Goal: Information Seeking & Learning: Check status

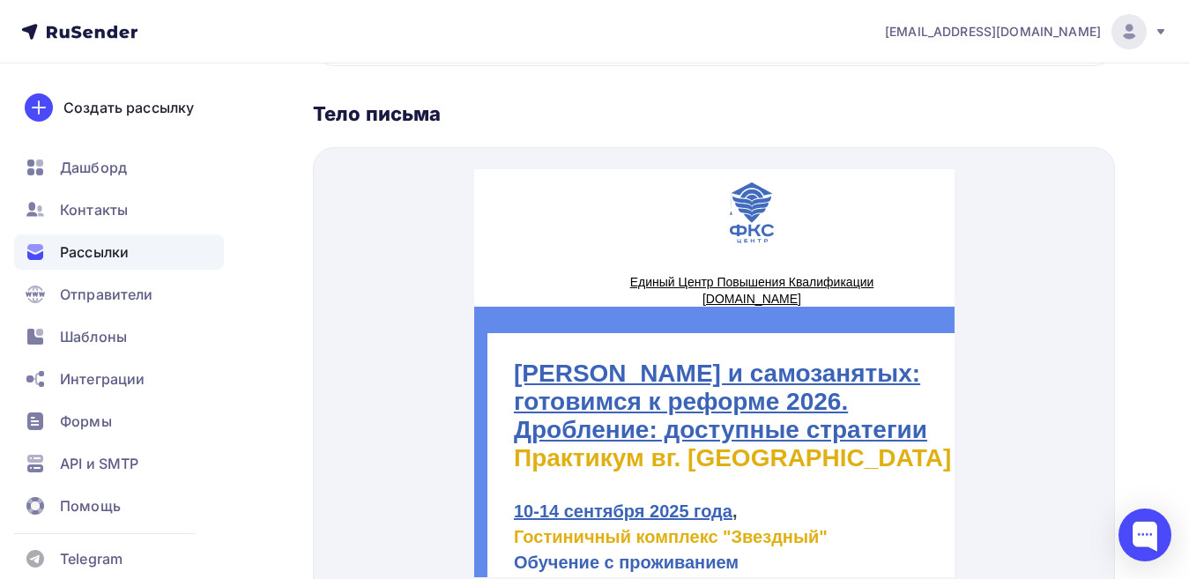
click at [119, 249] on span "Рассылки" at bounding box center [94, 251] width 69 height 21
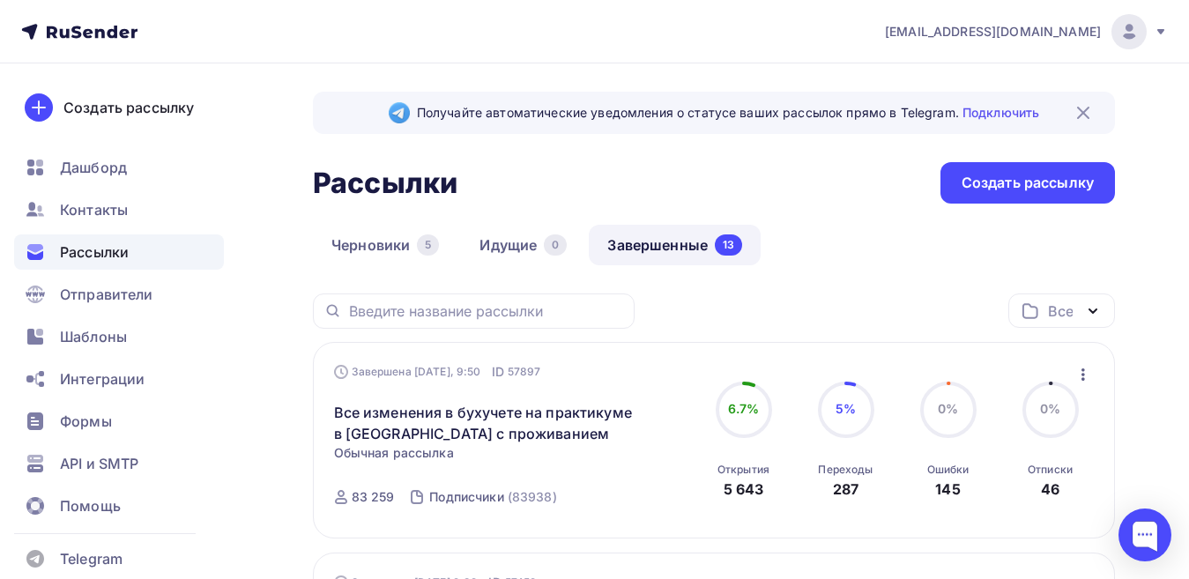
click at [115, 250] on span "Рассылки" at bounding box center [94, 251] width 69 height 21
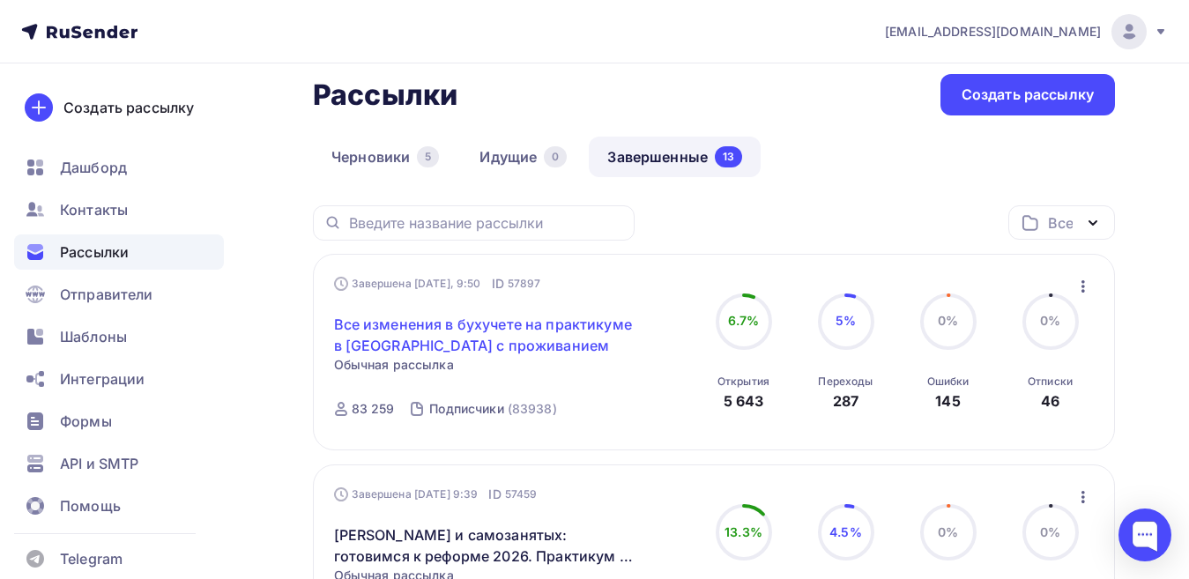
click at [446, 327] on link "Все изменения в бухучете на практикуме в [GEOGRAPHIC_DATA] с проживанием" at bounding box center [485, 335] width 302 height 42
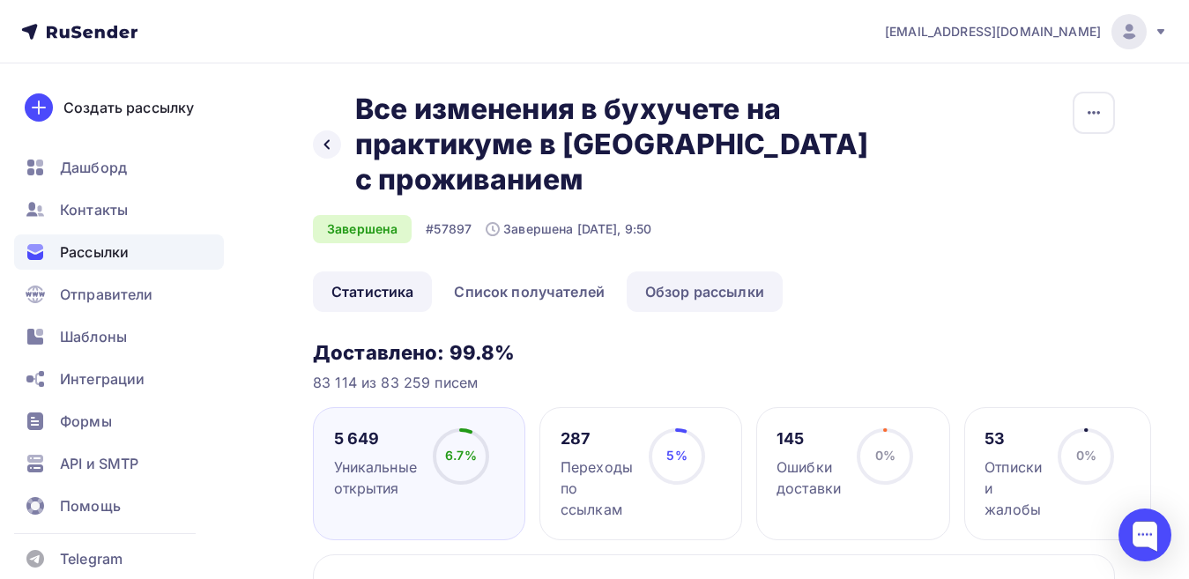
click at [728, 271] on link "Обзор рассылки" at bounding box center [704, 291] width 156 height 41
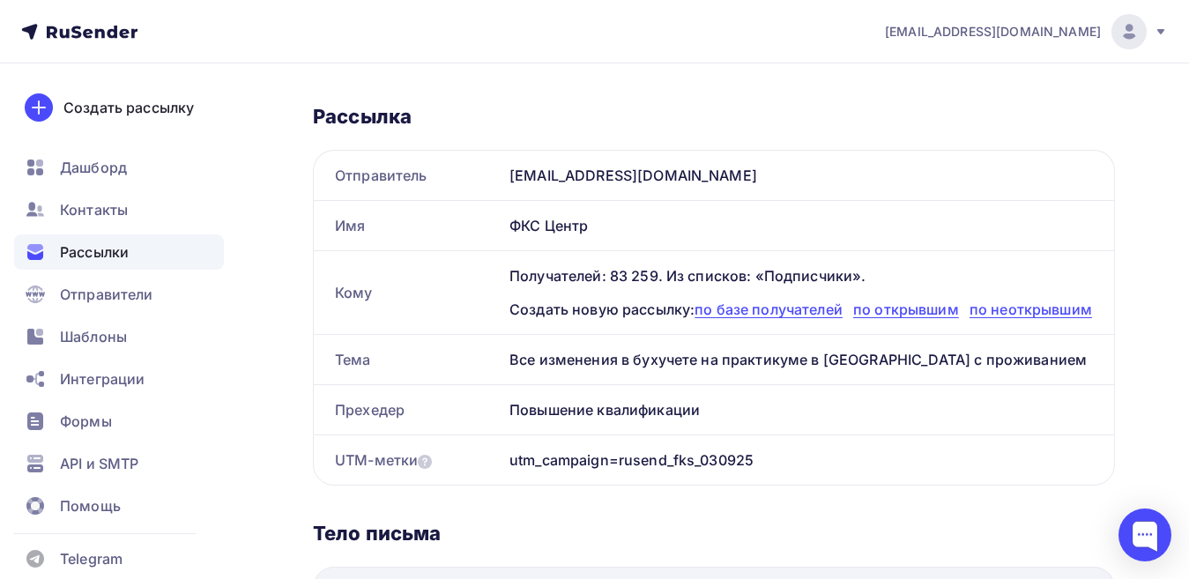
scroll to position [617, 0]
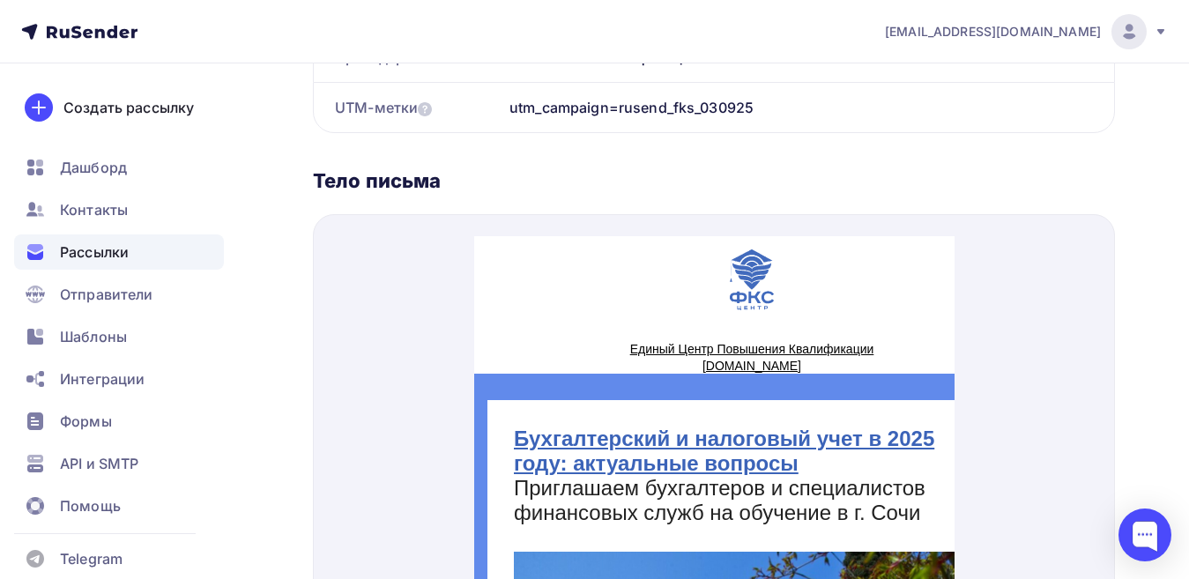
drag, startPoint x: 308, startPoint y: 164, endPoint x: 462, endPoint y: 170, distance: 154.3
click at [462, 170] on div "Назад Все изменения в бухучете на практикуме в [GEOGRAPHIC_DATA] с проживанием …" at bounding box center [594, 92] width 1189 height 1290
click at [511, 168] on div "Тело письма" at bounding box center [714, 180] width 802 height 25
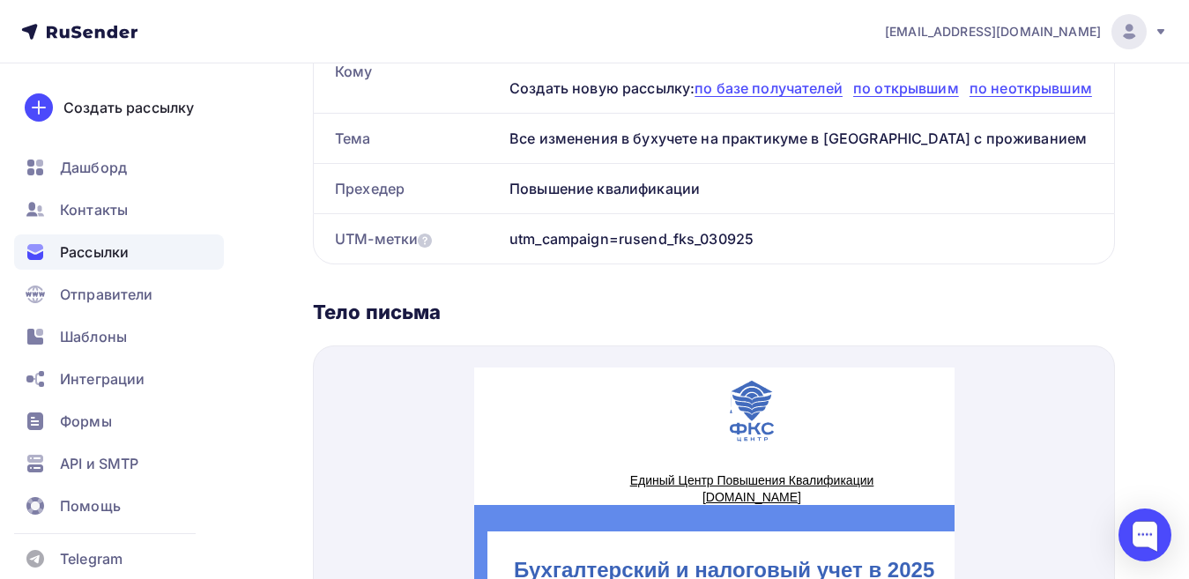
scroll to position [484, 0]
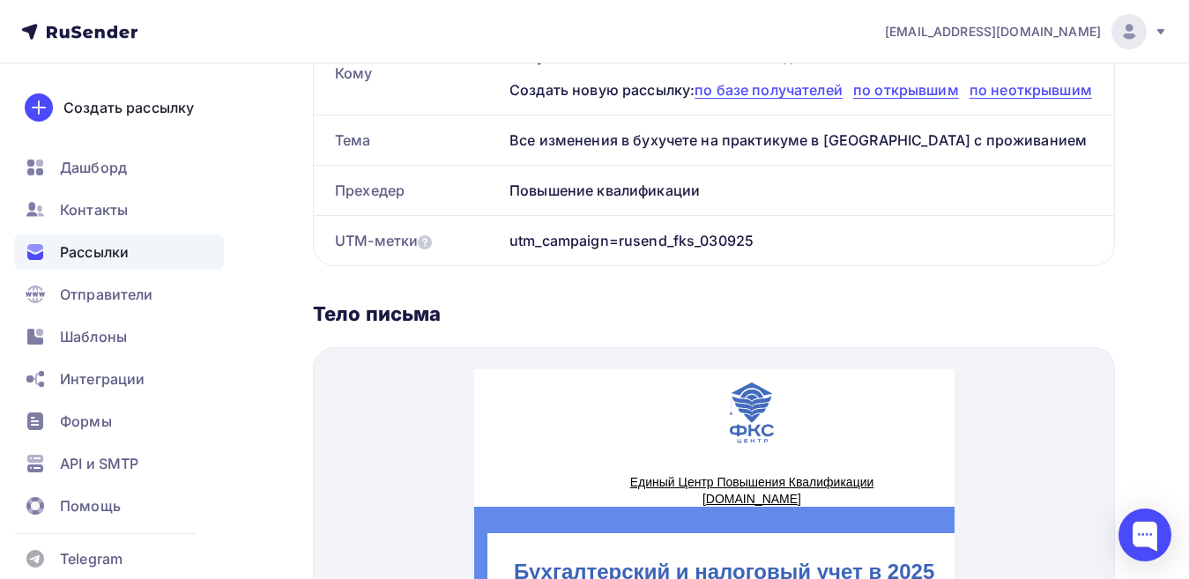
click at [454, 307] on div "Тело письма" at bounding box center [714, 313] width 802 height 25
drag, startPoint x: 308, startPoint y: 298, endPoint x: 436, endPoint y: 294, distance: 127.8
click at [436, 294] on div "Назад Все изменения в бухучете на практикуме в [GEOGRAPHIC_DATA] с проживанием …" at bounding box center [594, 225] width 1189 height 1290
click at [348, 305] on div "Тело письма" at bounding box center [714, 313] width 802 height 25
drag, startPoint x: 314, startPoint y: 295, endPoint x: 438, endPoint y: 295, distance: 124.2
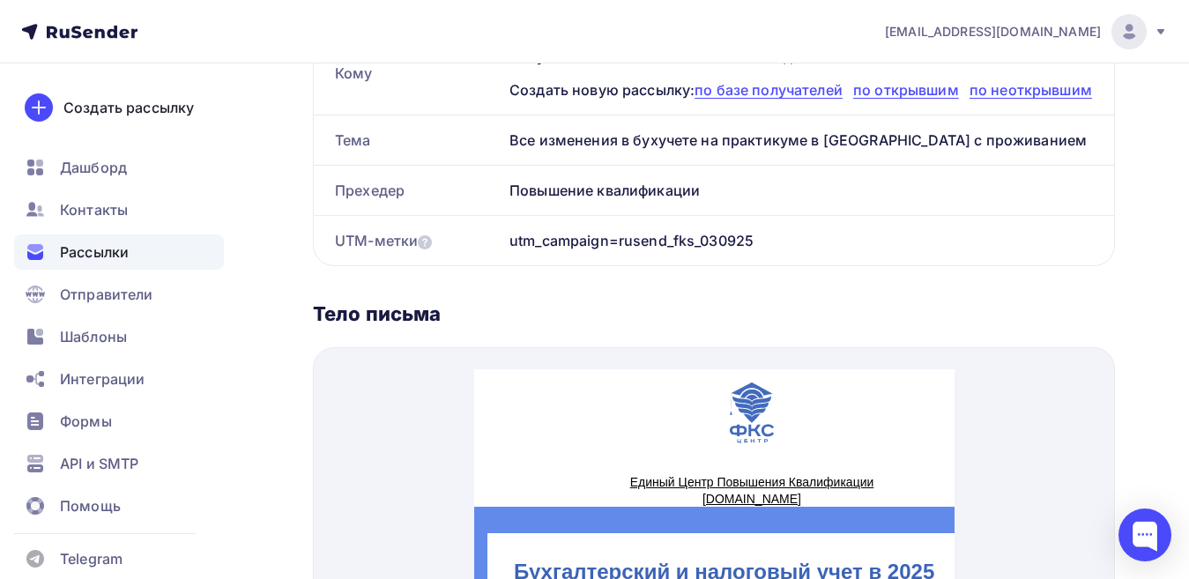
click at [438, 301] on div "Тело письма" at bounding box center [714, 313] width 802 height 25
click at [370, 301] on div "Тело письма" at bounding box center [714, 313] width 802 height 25
drag, startPoint x: 317, startPoint y: 293, endPoint x: 436, endPoint y: 300, distance: 119.1
click at [436, 301] on div "Тело письма" at bounding box center [714, 313] width 802 height 25
click at [367, 302] on div "Тело письма" at bounding box center [714, 313] width 802 height 25
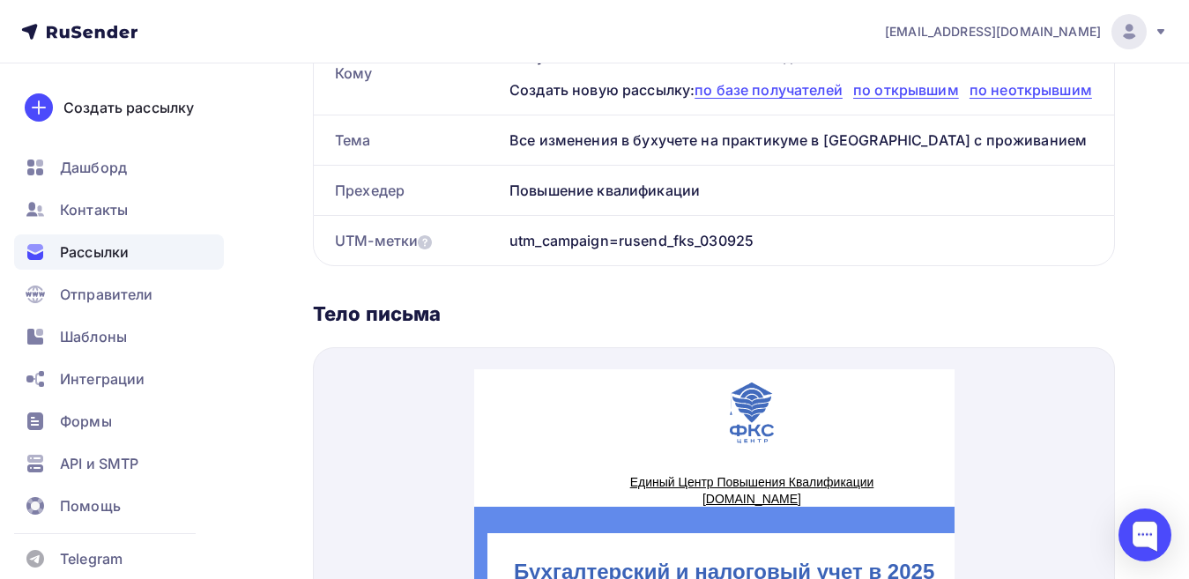
drag, startPoint x: 316, startPoint y: 297, endPoint x: 447, endPoint y: 294, distance: 130.4
click at [447, 301] on div "Тело письма" at bounding box center [714, 313] width 802 height 25
click at [432, 301] on div "Тело письма" at bounding box center [714, 313] width 802 height 25
drag, startPoint x: 312, startPoint y: 297, endPoint x: 441, endPoint y: 294, distance: 128.7
click at [441, 294] on div "Назад Все изменения в бухучете на практикуме в [GEOGRAPHIC_DATA] с проживанием …" at bounding box center [594, 225] width 1189 height 1290
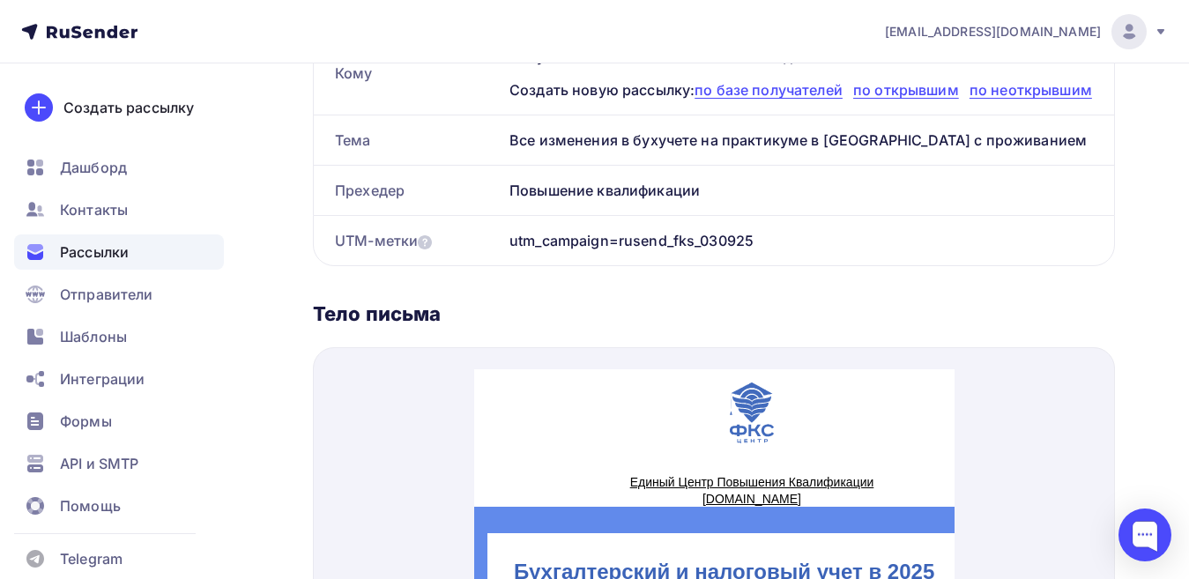
click at [447, 301] on div "Тело письма" at bounding box center [714, 313] width 802 height 25
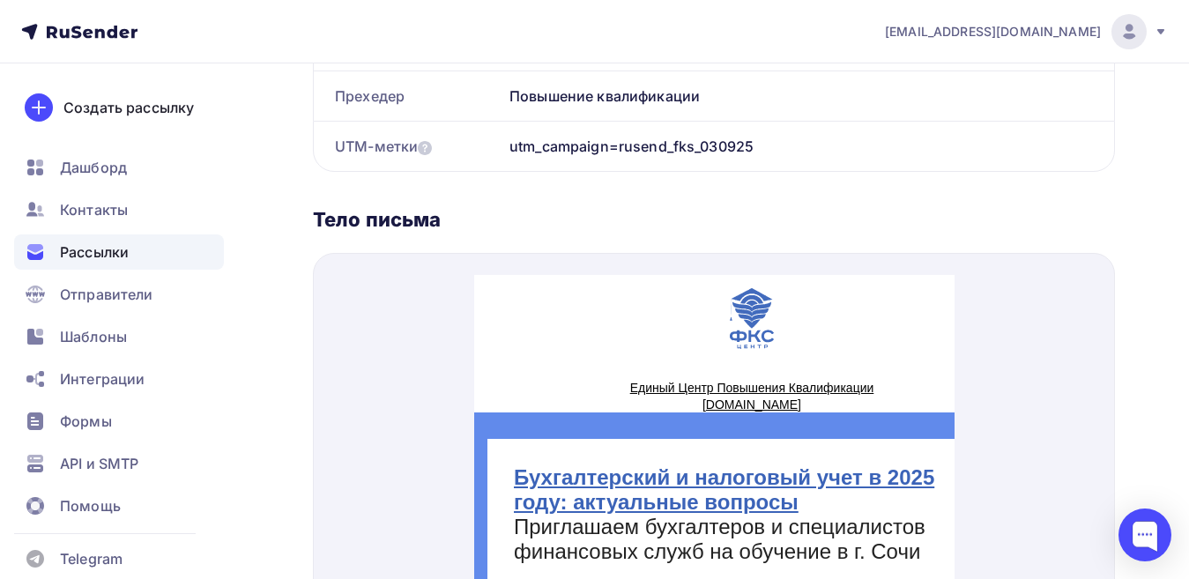
scroll to position [627, 0]
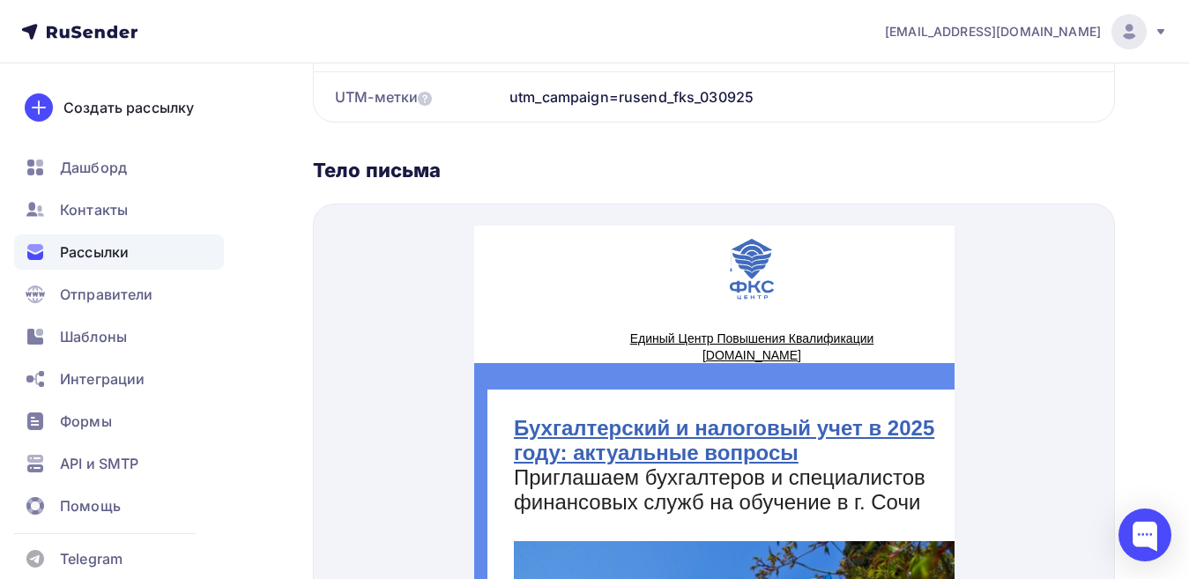
click at [651, 159] on div "Тело письма" at bounding box center [714, 170] width 802 height 25
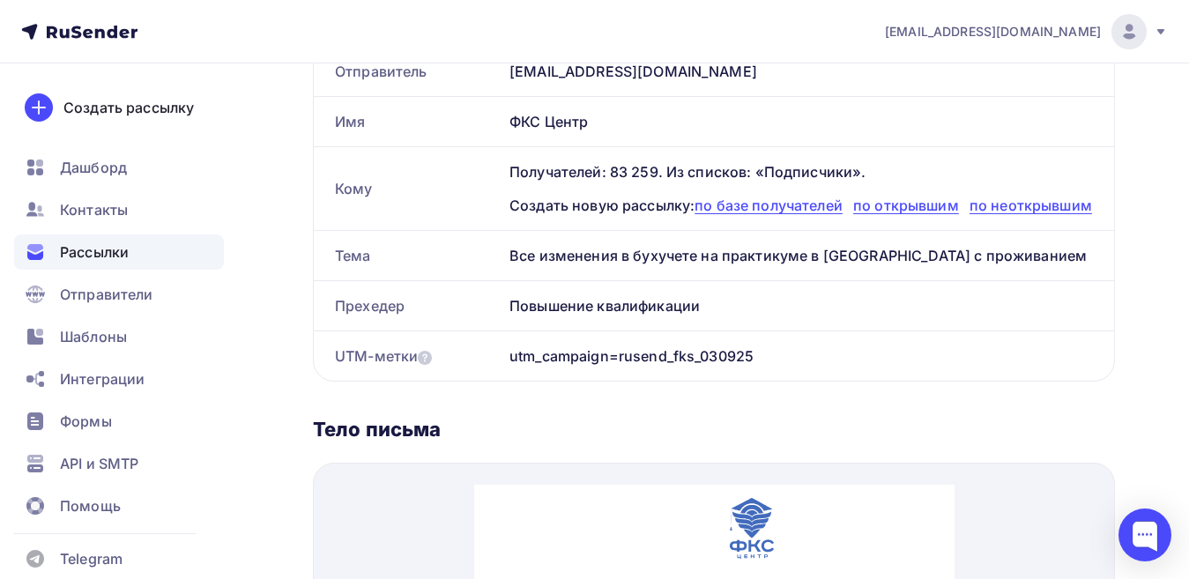
scroll to position [363, 0]
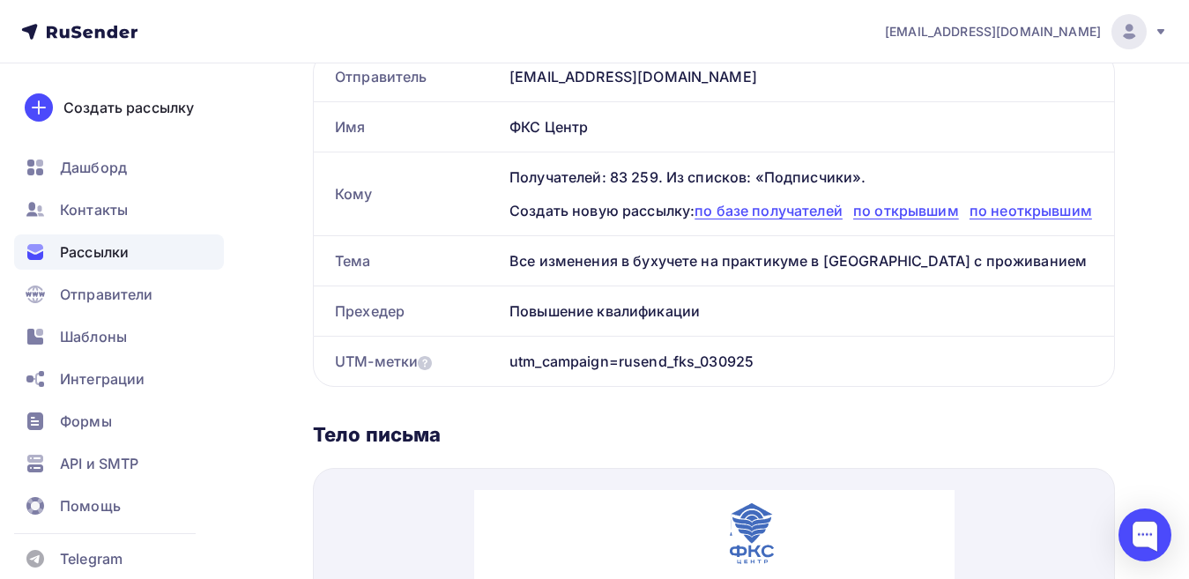
click at [92, 251] on span "Рассылки" at bounding box center [94, 251] width 69 height 21
